Goal: Task Accomplishment & Management: Use online tool/utility

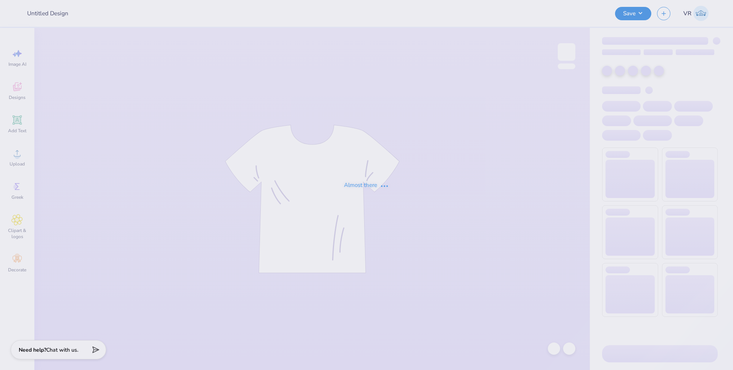
type input "Theta Fall"
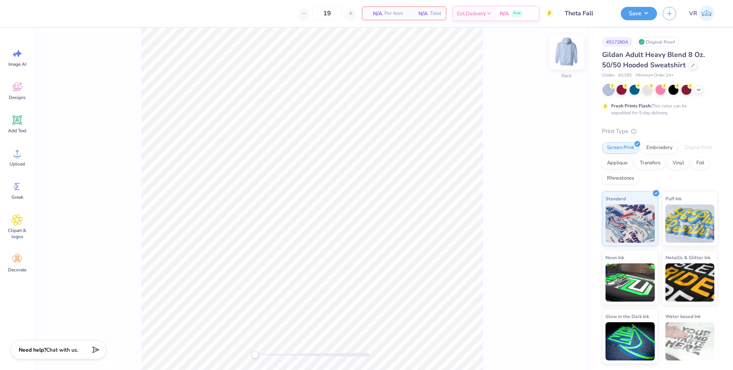
click at [560, 58] on img at bounding box center [566, 52] width 31 height 31
click at [16, 157] on circle at bounding box center [17, 155] width 5 height 5
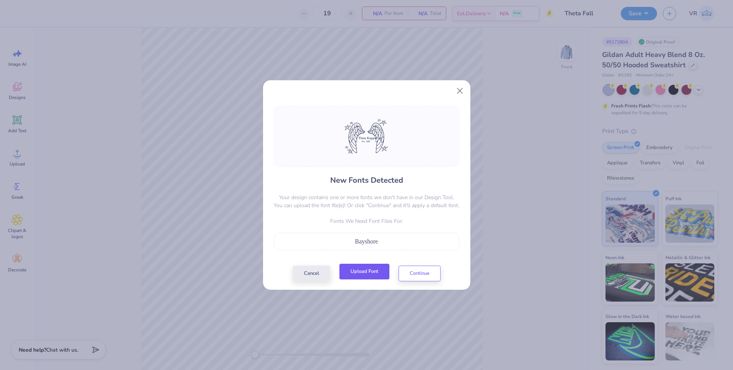
click at [370, 271] on button "Upload Font" at bounding box center [364, 271] width 50 height 16
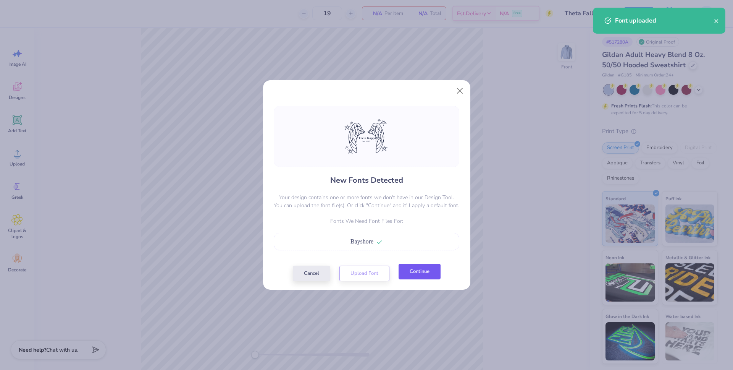
click at [420, 274] on button "Continue" at bounding box center [420, 271] width 42 height 16
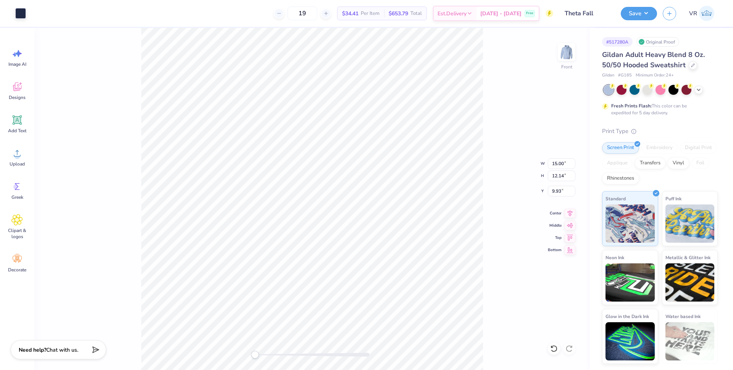
type input "14.20"
type input "11.49"
type input "10.57"
click at [556, 165] on input "14.20" at bounding box center [561, 163] width 27 height 11
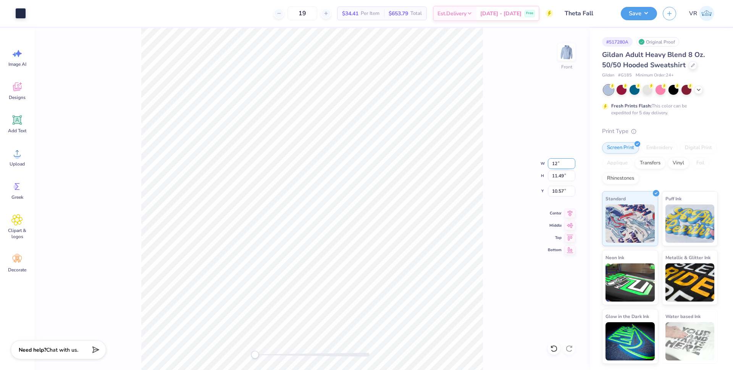
type input "12.00"
type input "9.71"
type input "11.46"
click at [555, 161] on input "12.00" at bounding box center [561, 163] width 27 height 11
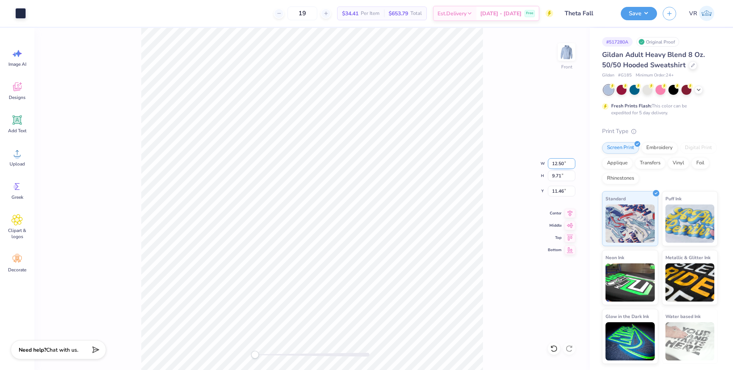
type input "12.50"
type input "10.12"
click at [552, 191] on input "11.26" at bounding box center [561, 191] width 27 height 11
type input "11.26"
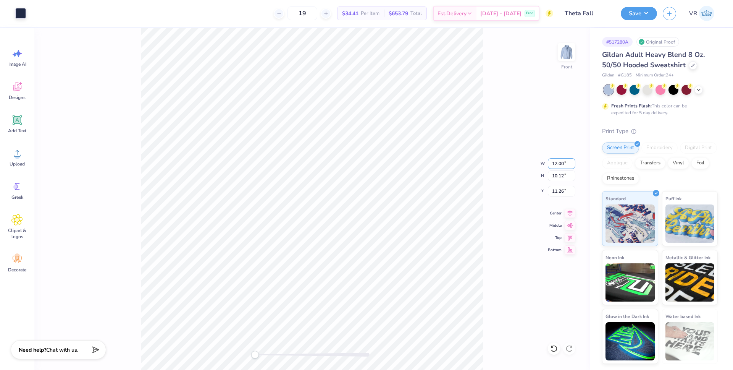
type input "12.00"
click at [310, 290] on li "Group" at bounding box center [325, 285] width 60 height 15
click at [556, 176] on input "10.12" at bounding box center [561, 175] width 27 height 11
click at [554, 192] on input "11.26" at bounding box center [561, 191] width 27 height 11
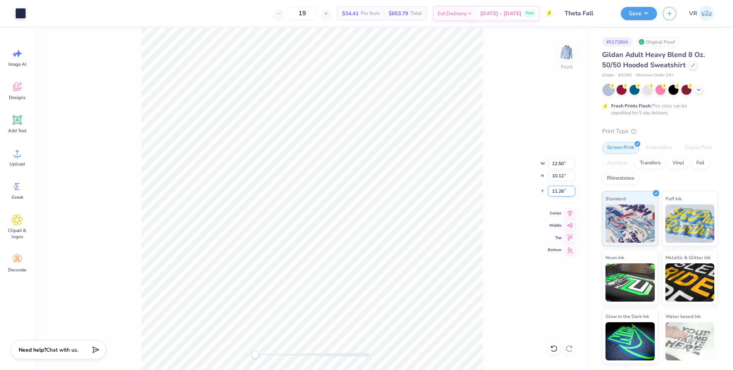
click at [554, 192] on input "11.26" at bounding box center [561, 191] width 27 height 11
type input "6"
click at [569, 217] on div "Front W 12.50 12.50 " H 10.12 10.12 " Y 6 6 " Center Middle Top Bottom" at bounding box center [312, 199] width 556 height 342
click at [570, 213] on icon at bounding box center [570, 211] width 11 height 9
click at [571, 212] on icon at bounding box center [570, 212] width 5 height 6
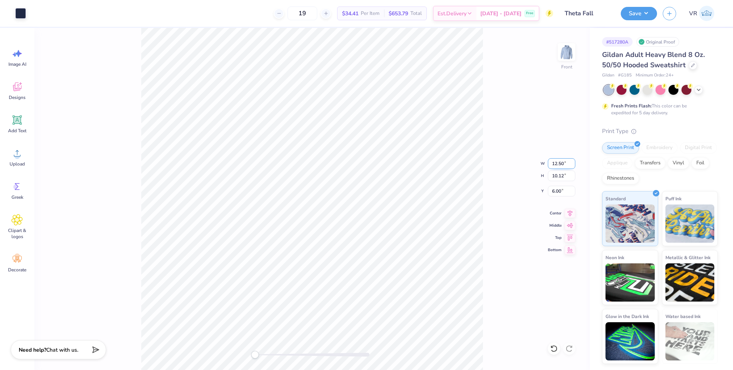
click at [553, 162] on input "12.50" at bounding box center [561, 163] width 27 height 11
type input "15.00"
type input "12.14"
click at [571, 215] on icon at bounding box center [570, 211] width 11 height 9
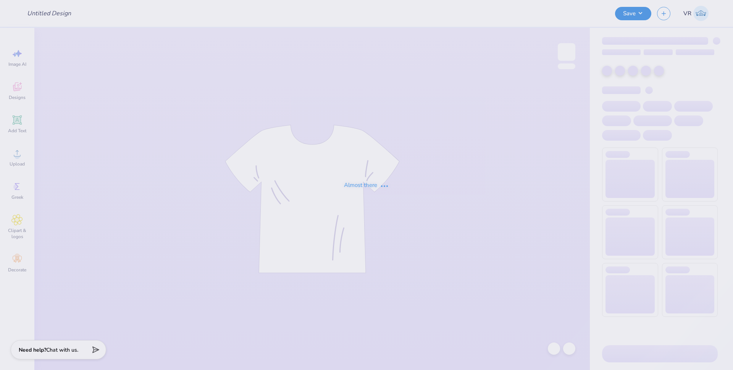
type input "KKG Parents Weekend"
type input "Philo week jerseys"
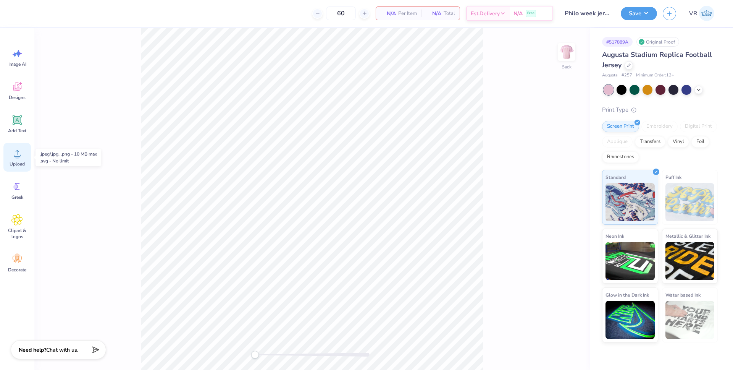
click at [14, 154] on icon at bounding box center [16, 152] width 11 height 11
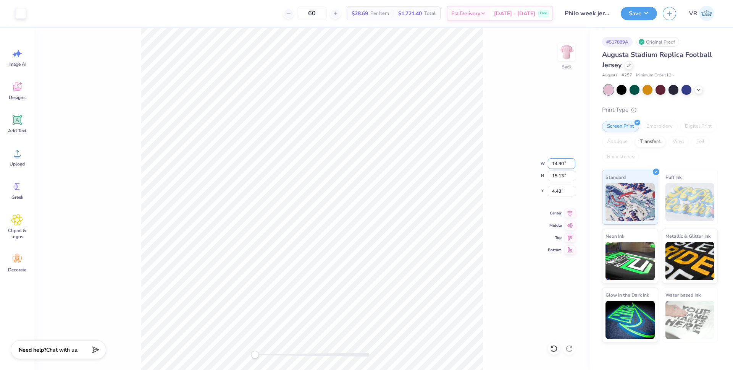
click at [554, 163] on input "14.90" at bounding box center [561, 163] width 27 height 11
type input "12.50"
type input "12.70"
click at [557, 191] on input "5.65" at bounding box center [561, 191] width 27 height 11
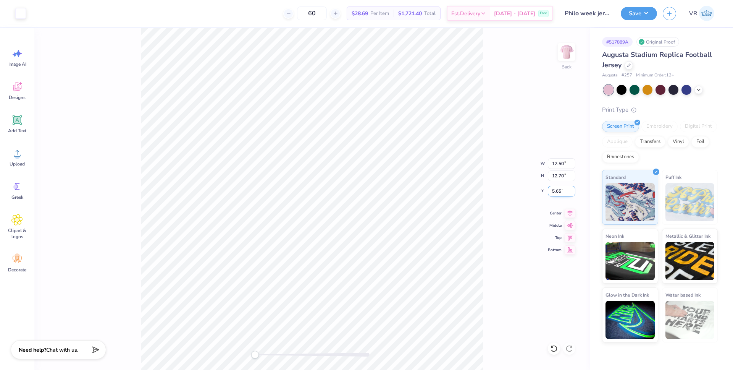
click at [557, 191] on input "5.65" at bounding box center [561, 191] width 27 height 11
type input "3"
click at [557, 190] on input "0.50" at bounding box center [561, 191] width 27 height 11
type input "1"
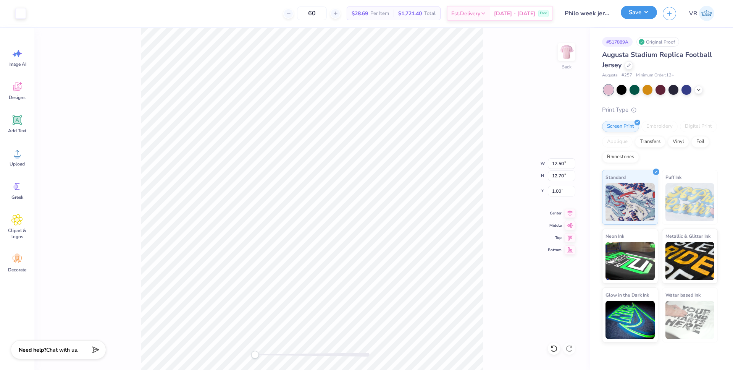
click at [632, 14] on button "Save" at bounding box center [639, 12] width 36 height 13
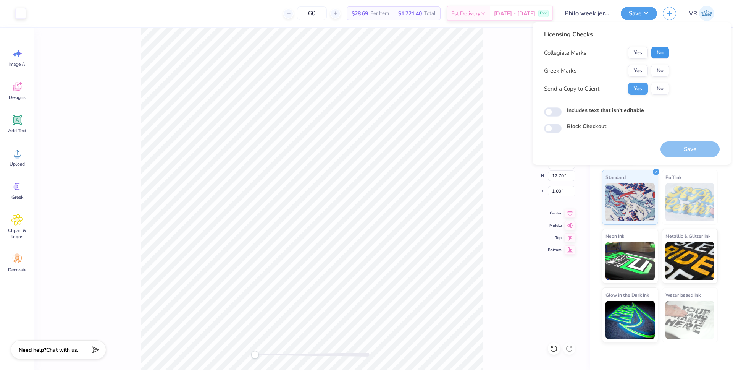
click at [662, 55] on button "No" at bounding box center [660, 53] width 18 height 12
click at [633, 73] on button "Yes" at bounding box center [638, 71] width 20 height 12
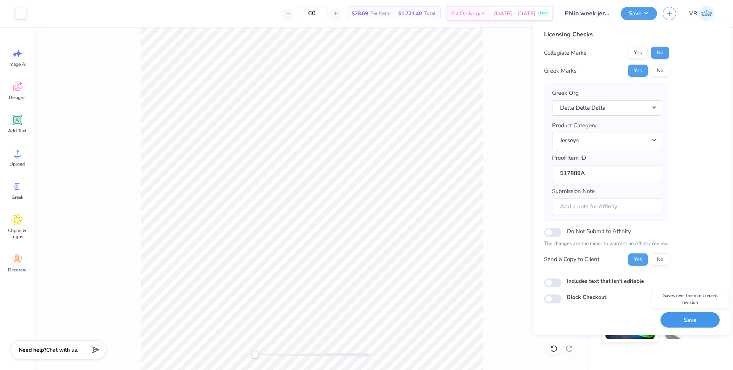
click at [682, 320] on button "Save" at bounding box center [690, 320] width 59 height 16
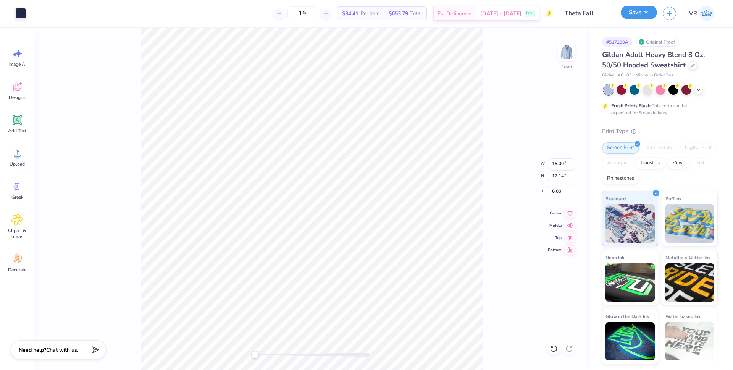
click at [636, 19] on button "Save" at bounding box center [639, 12] width 36 height 13
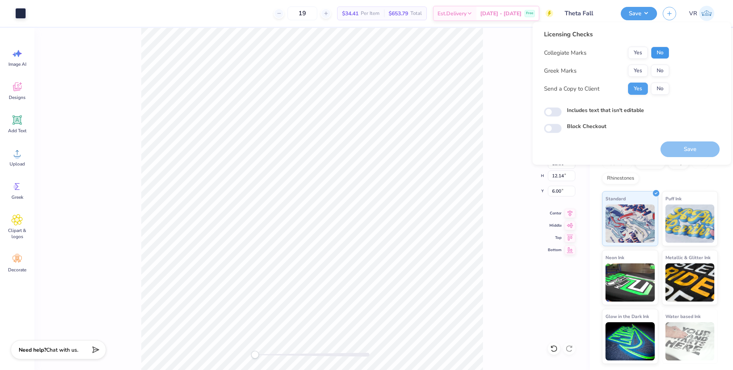
click at [661, 55] on button "No" at bounding box center [660, 53] width 18 height 12
click at [661, 68] on button "No" at bounding box center [660, 71] width 18 height 12
click at [708, 150] on button "Save" at bounding box center [690, 149] width 59 height 16
